Goal: Find specific page/section: Find specific page/section

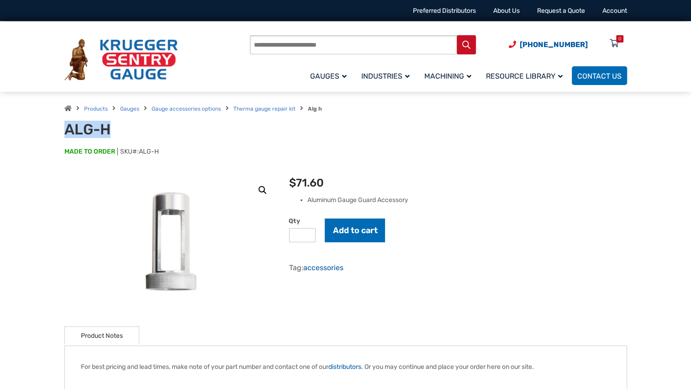
drag, startPoint x: 67, startPoint y: 129, endPoint x: 108, endPoint y: 128, distance: 41.6
click at [108, 128] on h1 "ALG-H" at bounding box center [176, 129] width 225 height 17
drag, startPoint x: 108, startPoint y: 128, endPoint x: 95, endPoint y: 127, distance: 13.7
copy h1 "ALG-H"
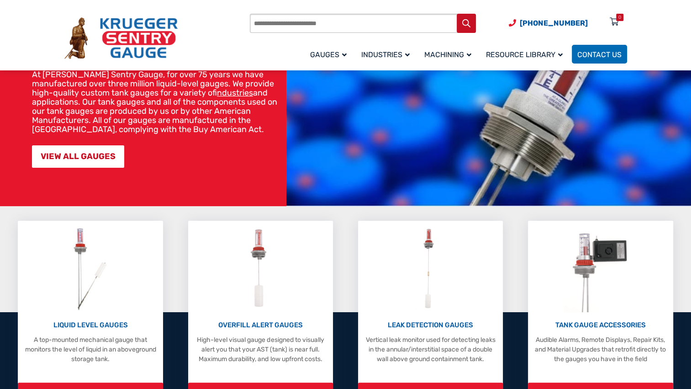
scroll to position [128, 0]
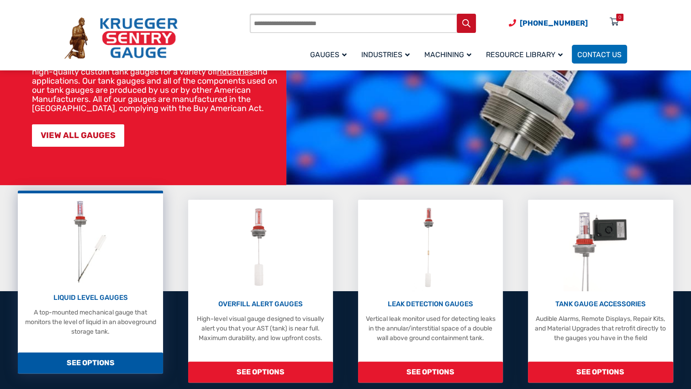
click at [78, 294] on p "LIQUID LEVEL GAUGES" at bounding box center [90, 297] width 136 height 11
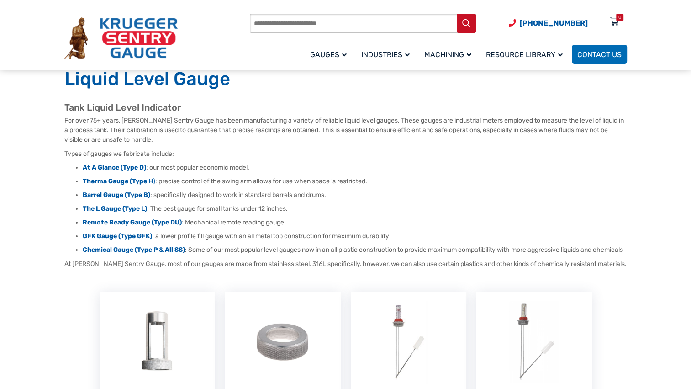
scroll to position [37, 0]
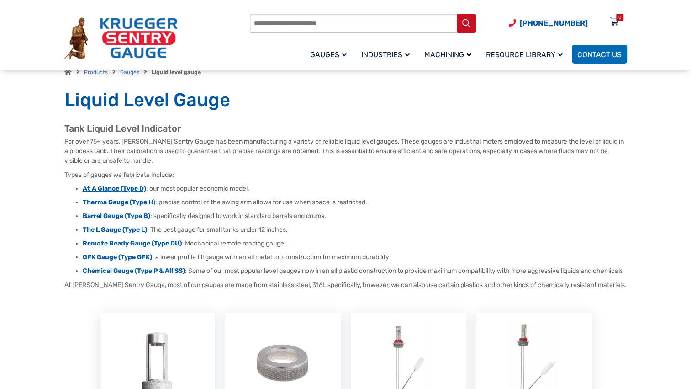
click at [137, 189] on strong "At A Glance (Type D)" at bounding box center [114, 188] width 63 height 8
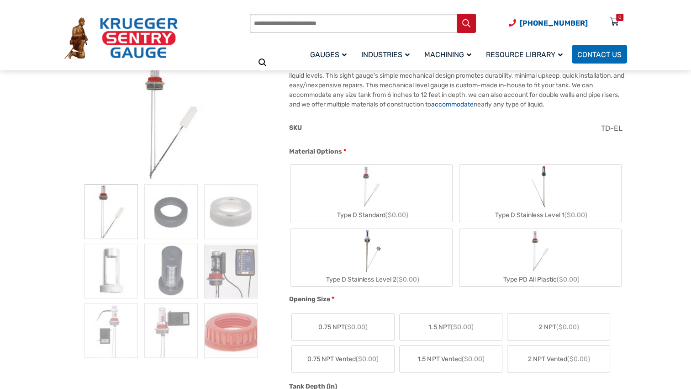
scroll to position [146, 0]
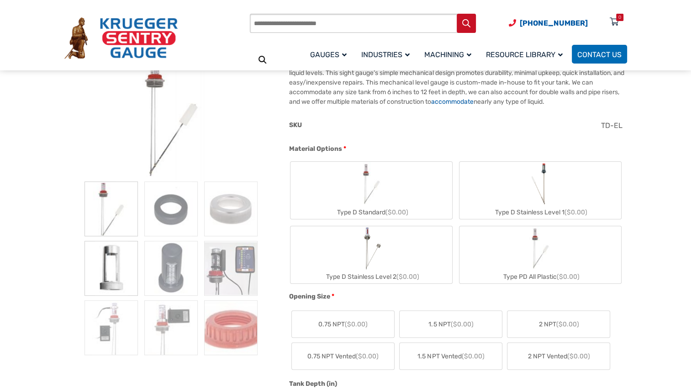
click at [114, 263] on img at bounding box center [110, 268] width 53 height 55
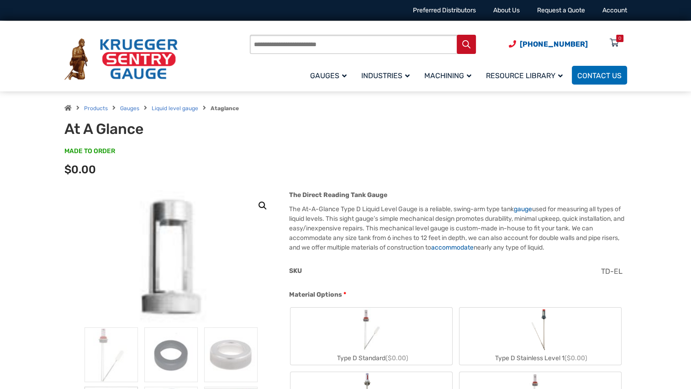
scroll to position [0, 0]
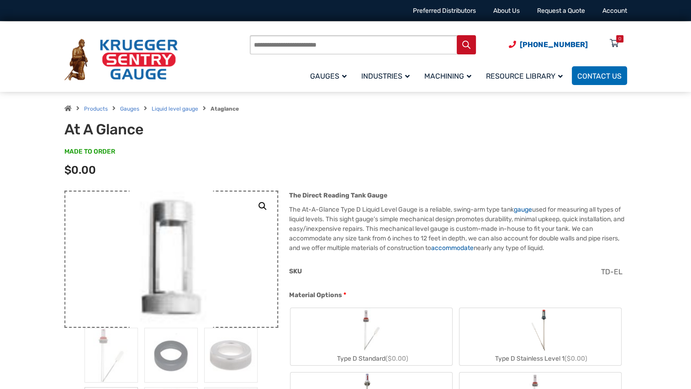
click at [114, 263] on link at bounding box center [171, 258] width 214 height 137
